Goal: Use online tool/utility: Utilize a website feature to perform a specific function

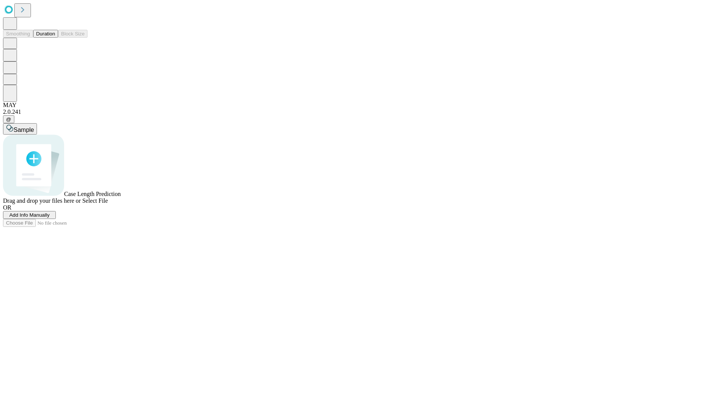
click at [50, 218] on span "Add Info Manually" at bounding box center [29, 215] width 40 height 6
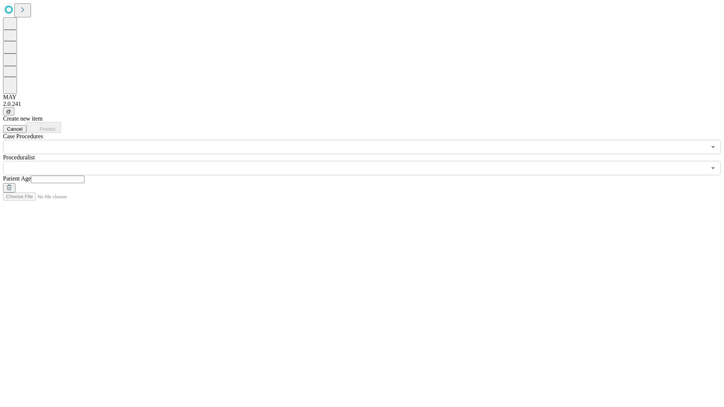
click at [85, 176] on input "text" at bounding box center [58, 180] width 54 height 8
type input "*"
click at [367, 161] on input "text" at bounding box center [355, 168] width 704 height 14
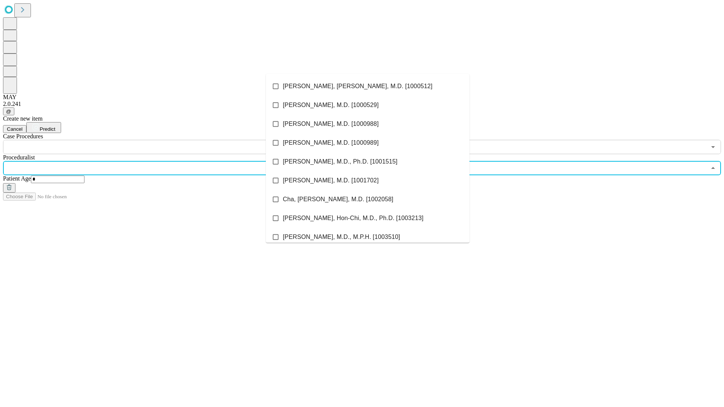
click at [368, 86] on li "[PERSON_NAME], [PERSON_NAME], M.D. [1000512]" at bounding box center [368, 86] width 204 height 19
click at [158, 140] on input "text" at bounding box center [355, 147] width 704 height 14
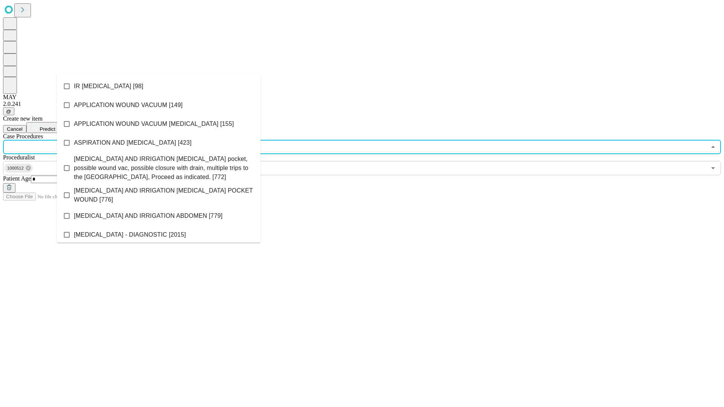
click at [159, 86] on li "IR [MEDICAL_DATA] [98]" at bounding box center [159, 86] width 204 height 19
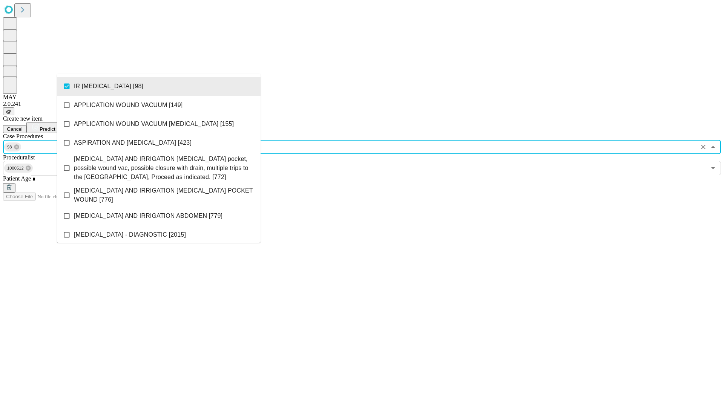
click at [55, 126] on span "Predict" at bounding box center [47, 129] width 15 height 6
